Goal: Information Seeking & Learning: Learn about a topic

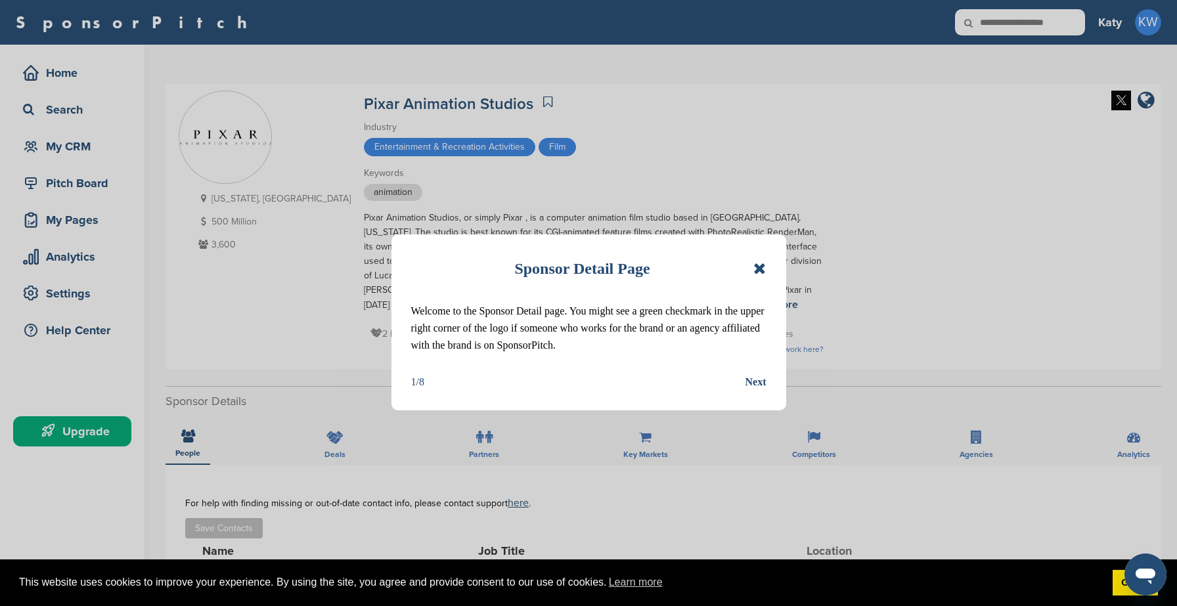
click at [762, 263] on icon at bounding box center [759, 269] width 12 height 16
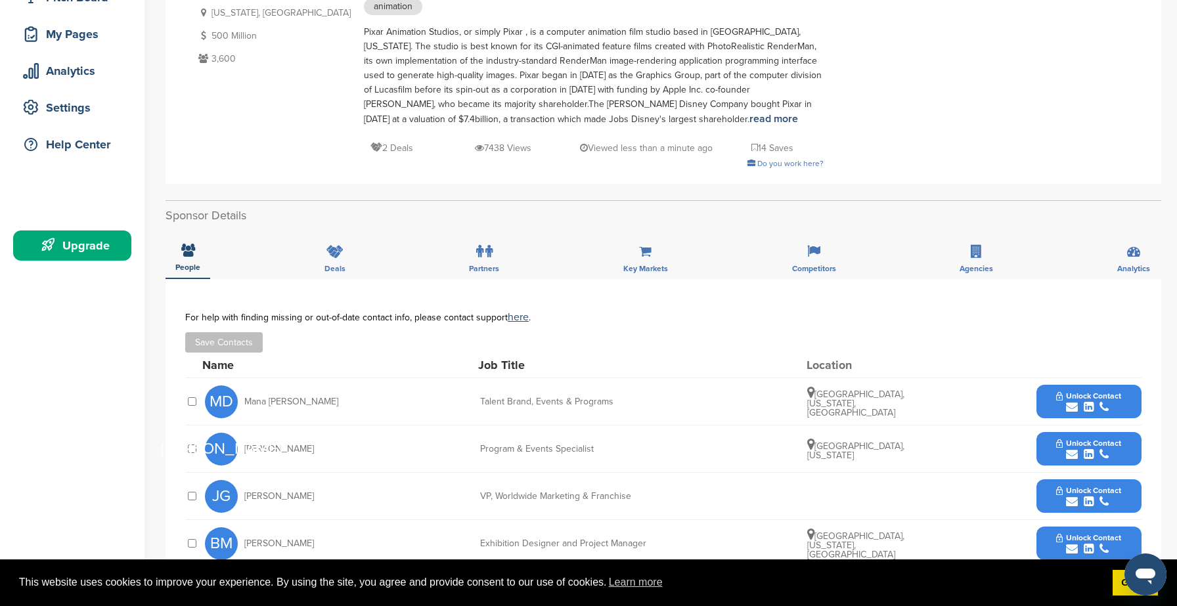
scroll to position [263, 0]
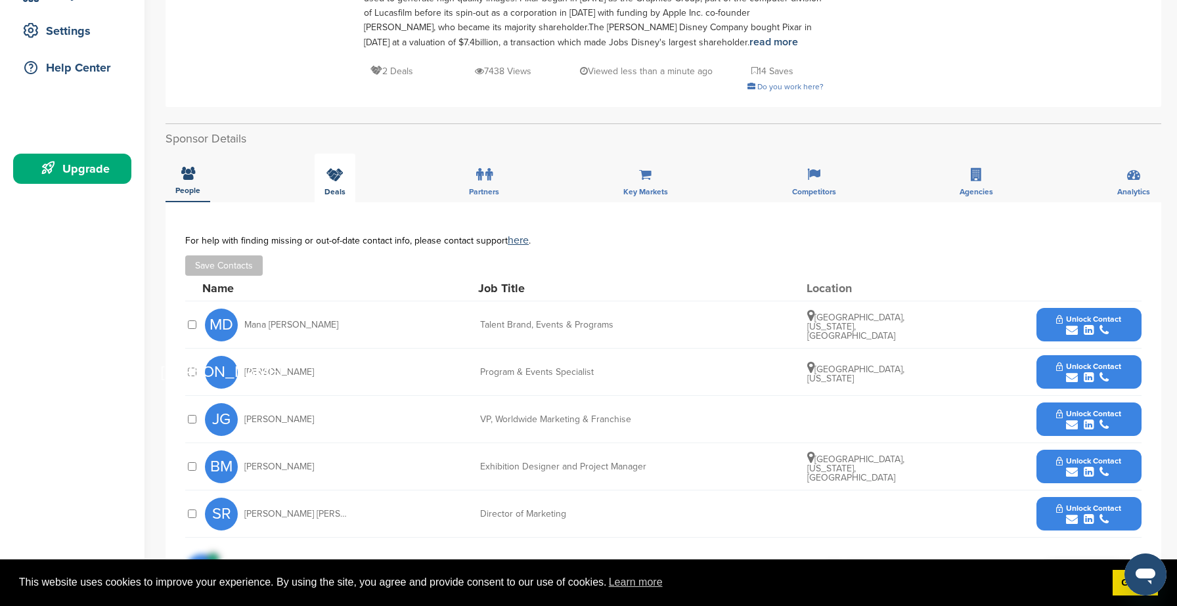
click at [334, 181] on icon at bounding box center [334, 174] width 17 height 13
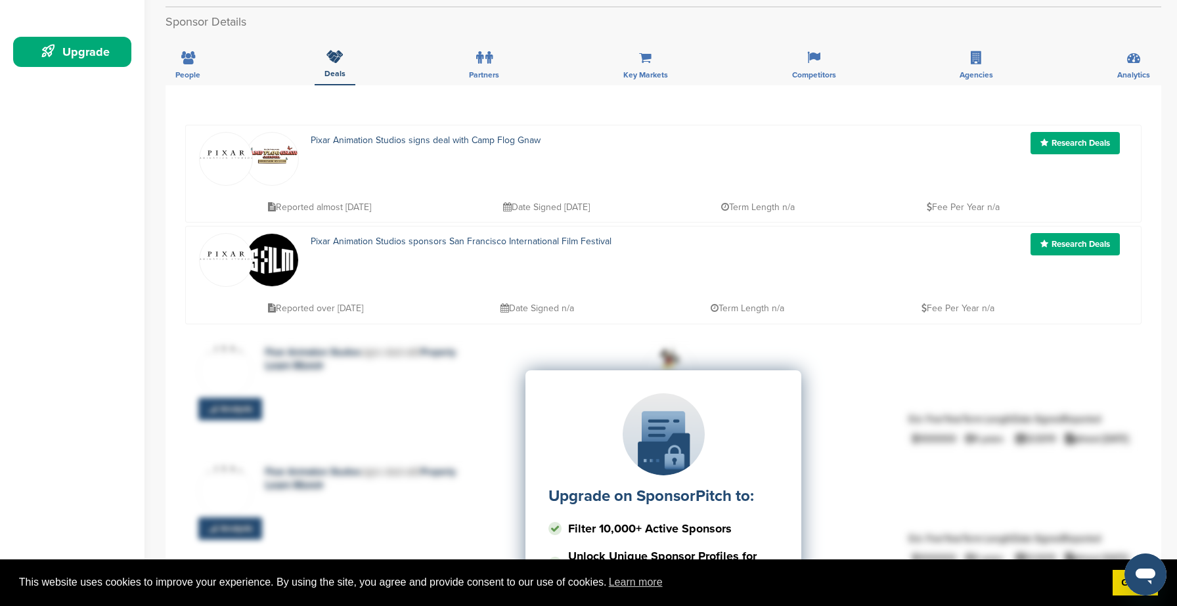
scroll to position [394, 0]
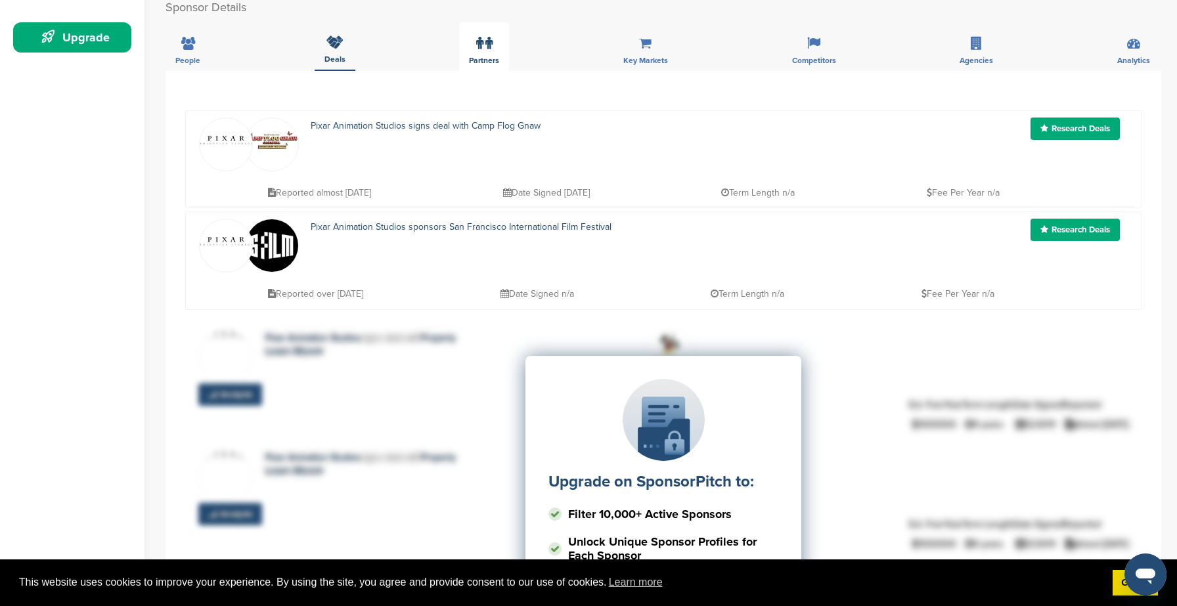
click at [486, 56] on span "Partners" at bounding box center [484, 60] width 30 height 8
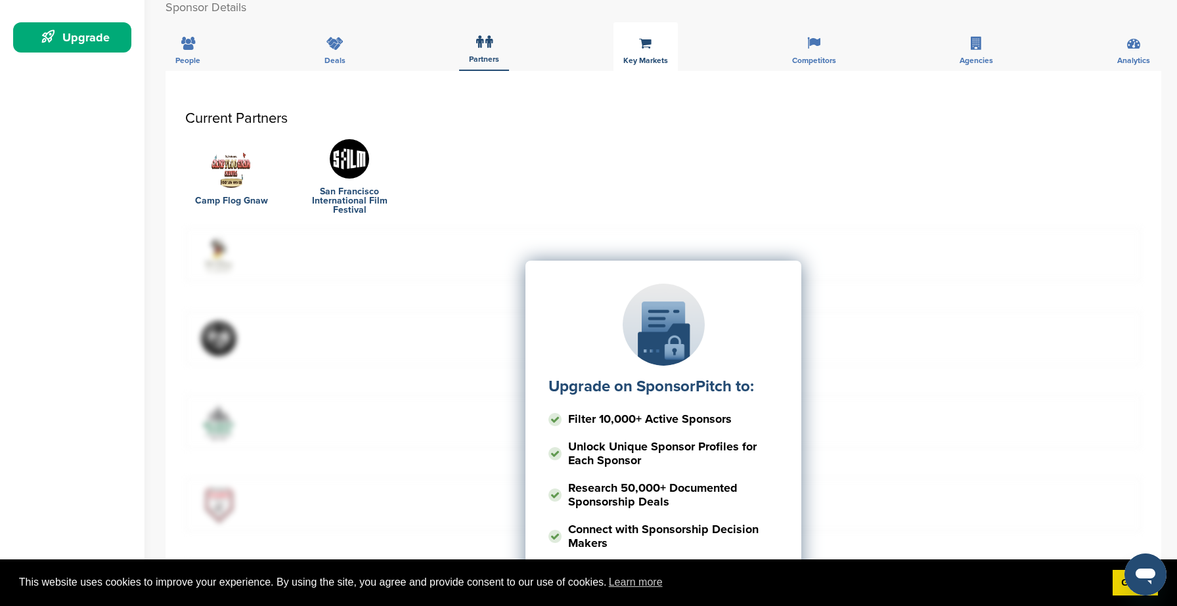
click at [645, 53] on div "Key Markets" at bounding box center [645, 46] width 64 height 49
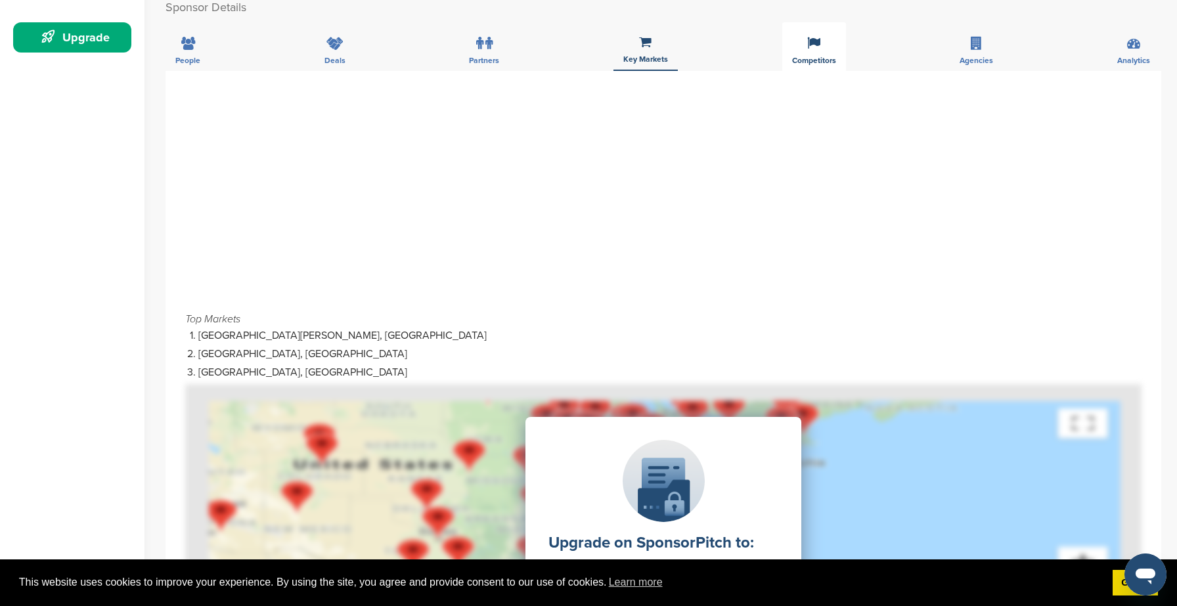
click at [806, 54] on div "Competitors" at bounding box center [814, 46] width 64 height 49
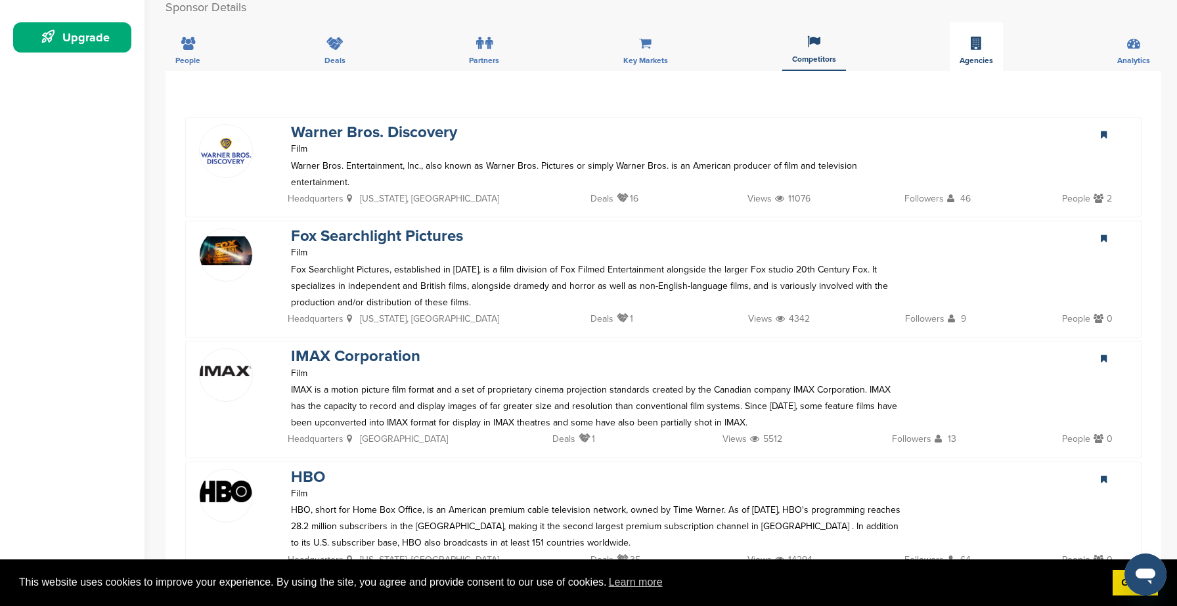
click at [986, 37] on div "Agencies" at bounding box center [975, 46] width 53 height 49
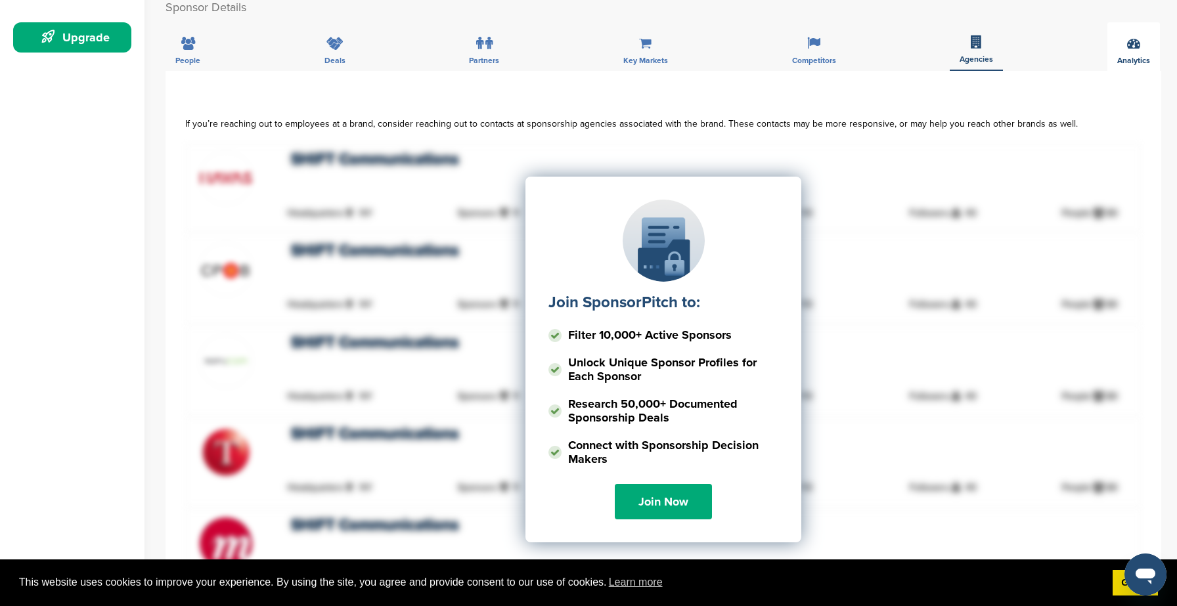
click at [1138, 38] on icon at bounding box center [1133, 43] width 13 height 13
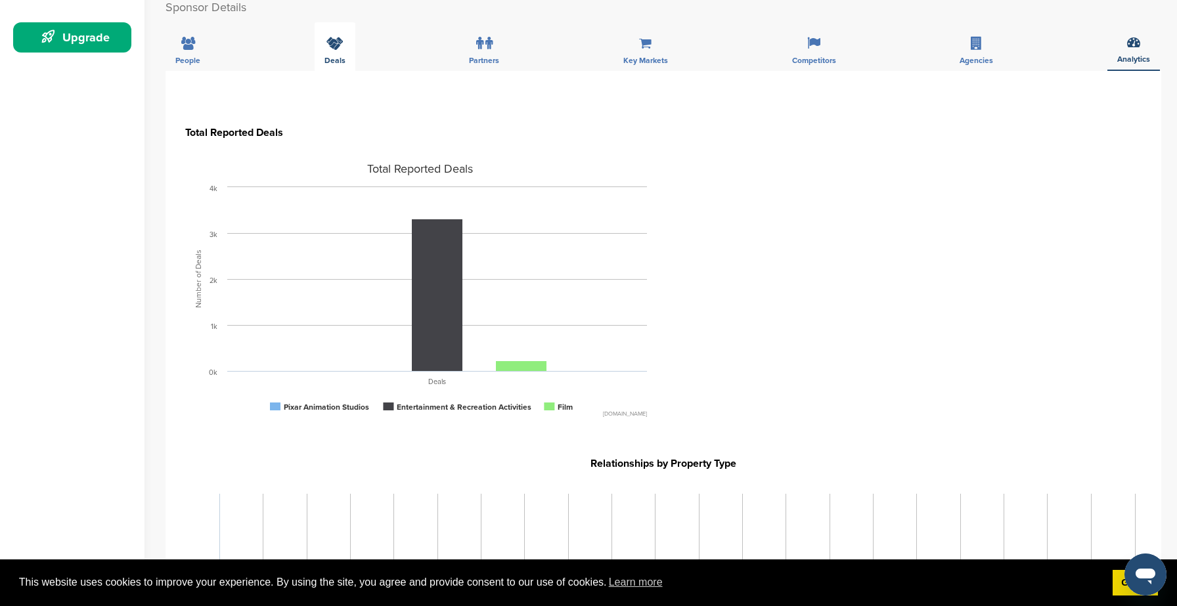
click at [337, 51] on div "Deals" at bounding box center [335, 46] width 41 height 49
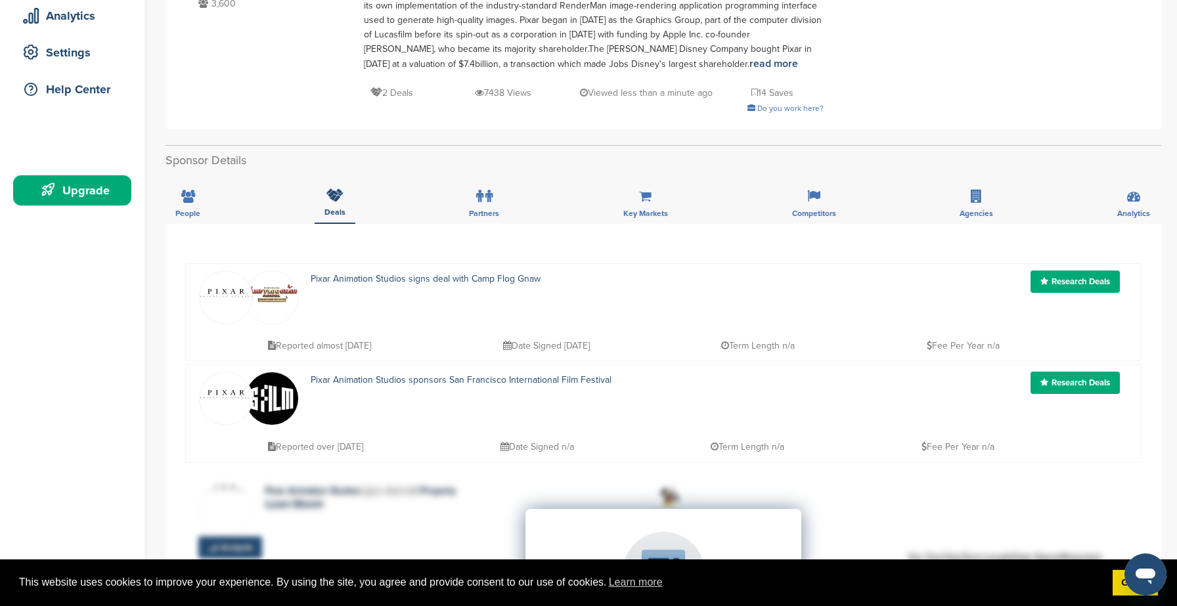
scroll to position [0, 0]
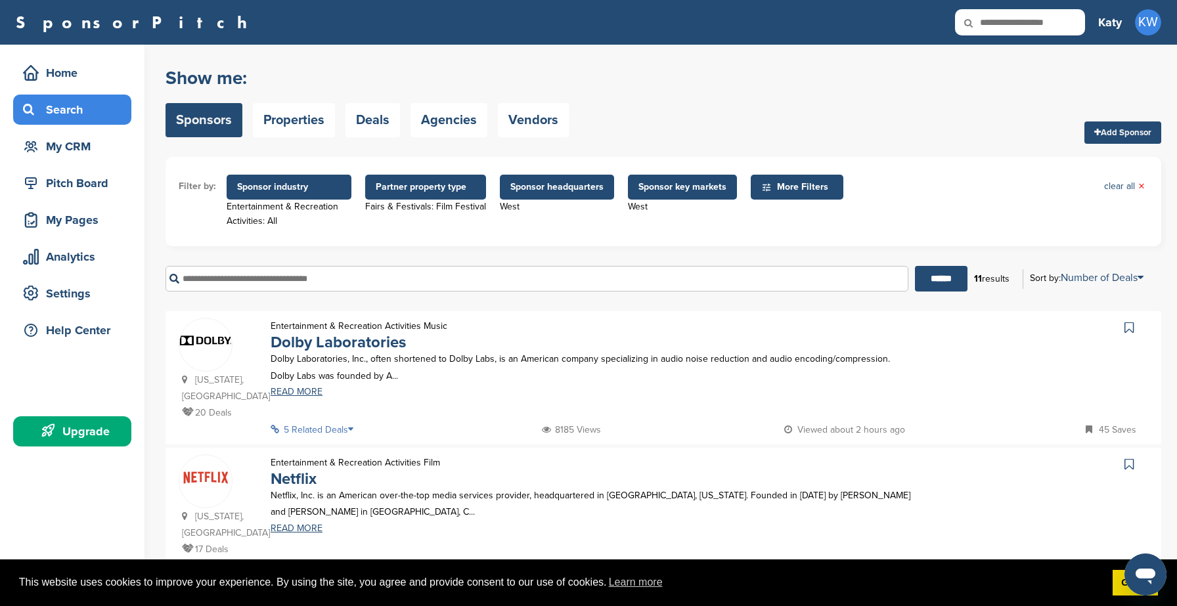
click at [424, 190] on span "Partner property type" at bounding box center [426, 187] width 100 height 14
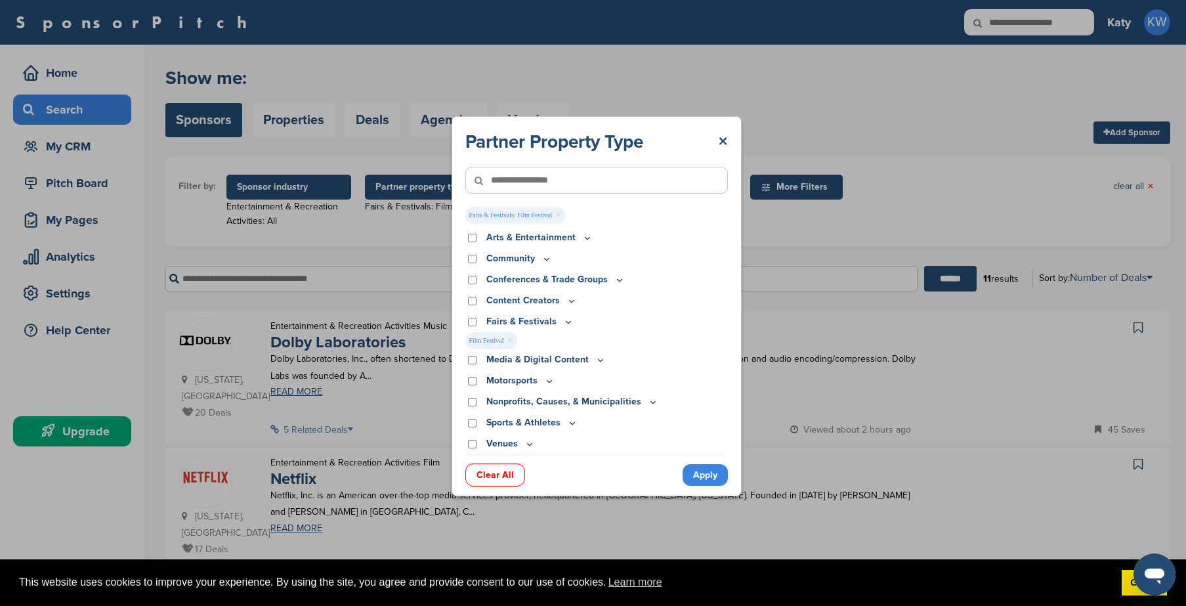
click at [561, 217] on link "×" at bounding box center [558, 215] width 6 height 14
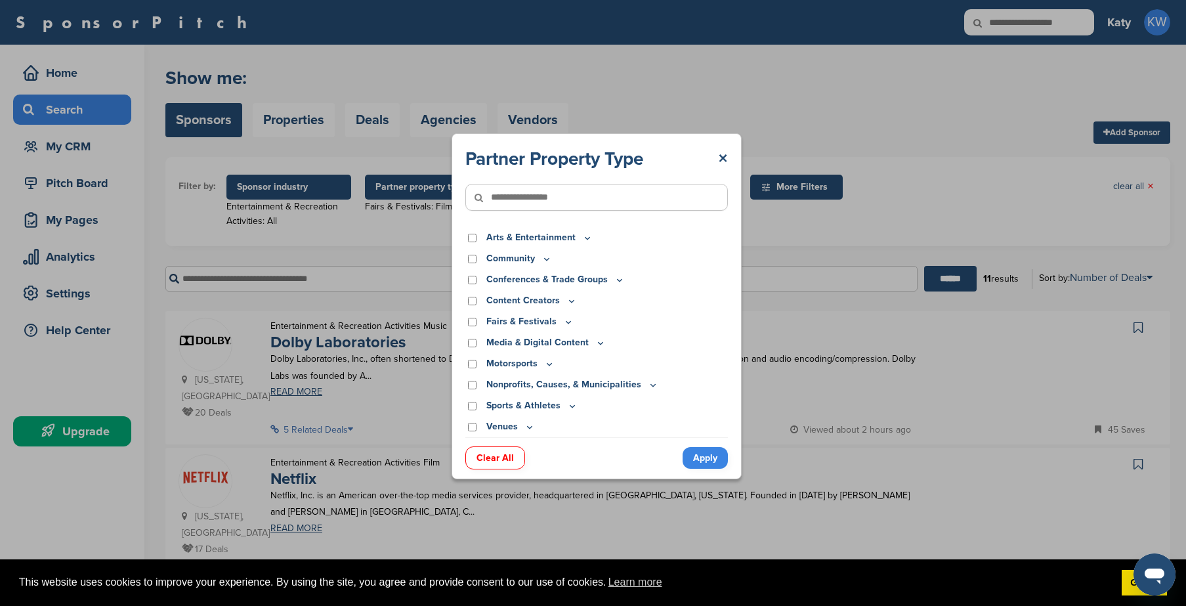
click at [715, 458] on link "Apply" at bounding box center [705, 458] width 45 height 22
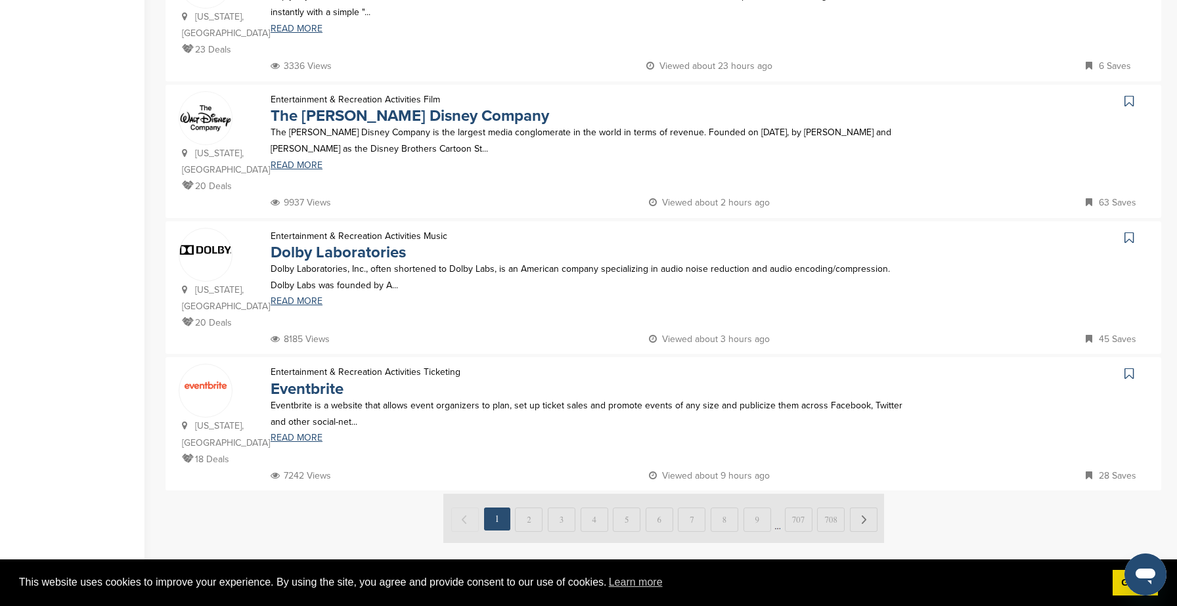
scroll to position [1248, 0]
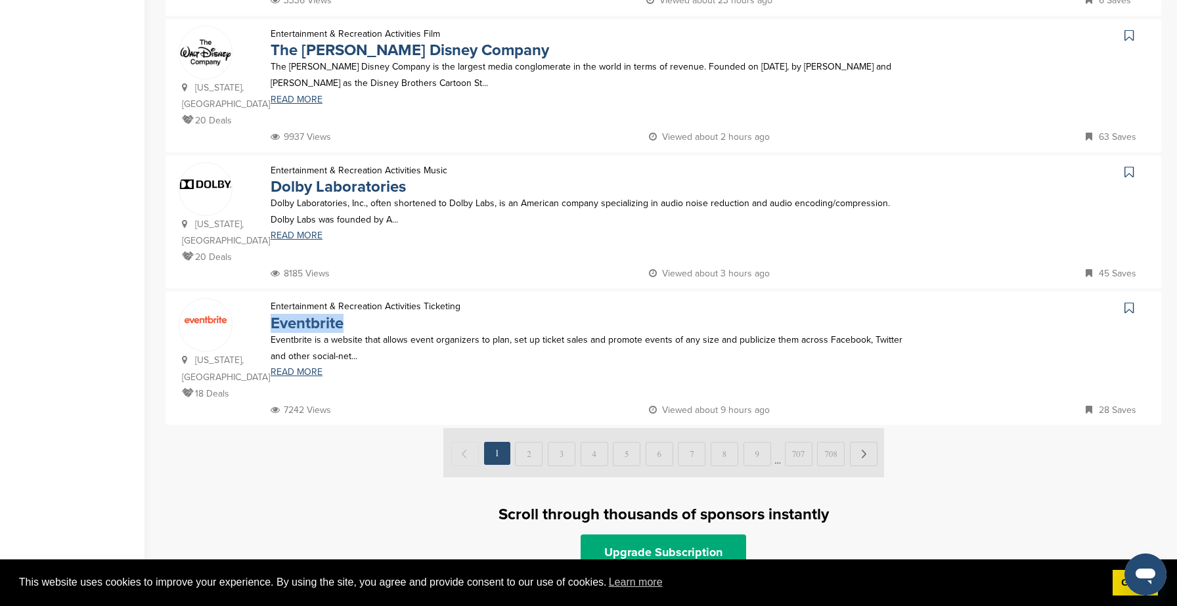
drag, startPoint x: 349, startPoint y: 292, endPoint x: 271, endPoint y: 296, distance: 78.9
click at [271, 315] on p "Eventbrite" at bounding box center [366, 323] width 190 height 16
copy link "Eventbrite"
